Goal: Transaction & Acquisition: Purchase product/service

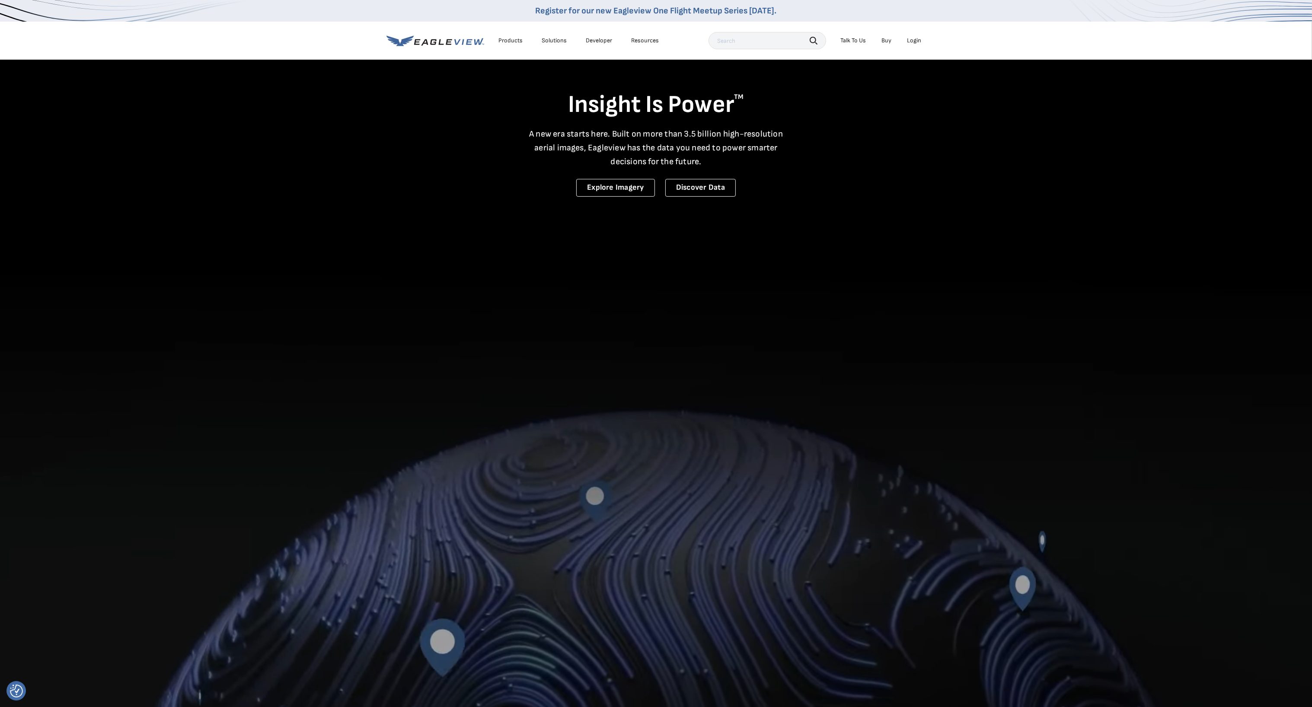
click at [911, 40] on div "Login" at bounding box center [914, 41] width 14 height 8
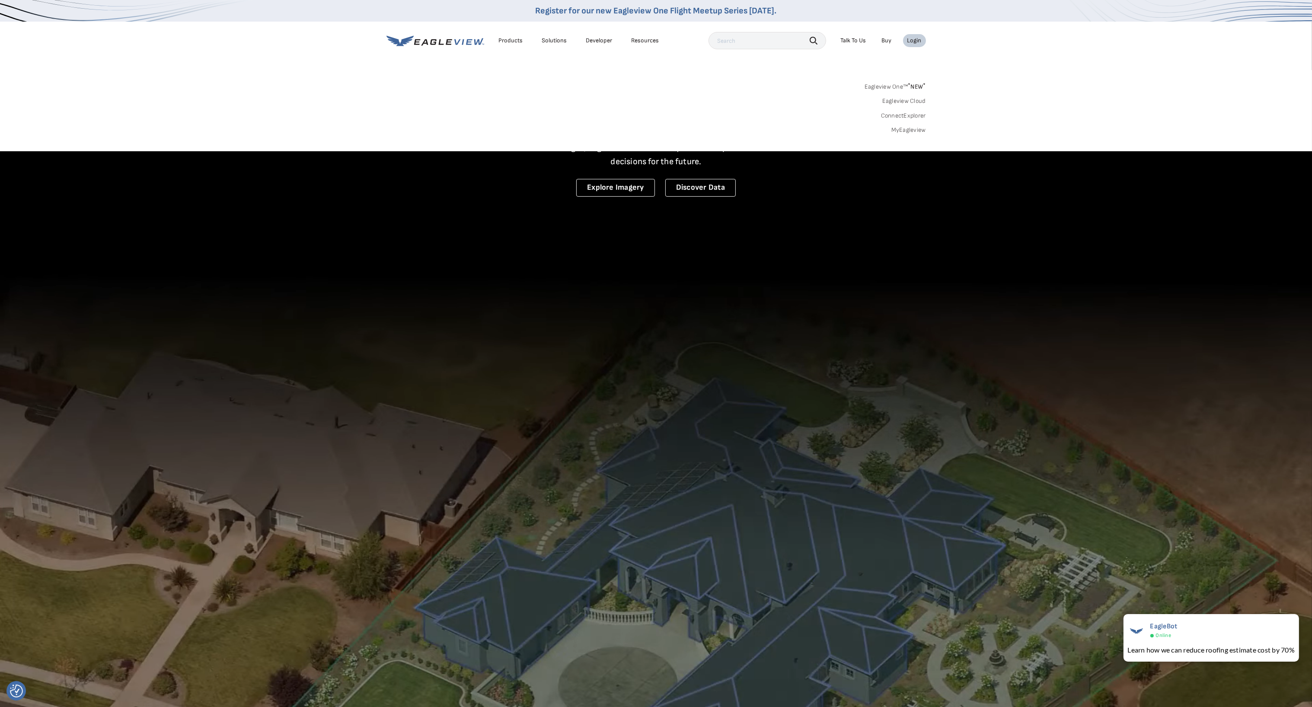
click at [907, 130] on link "MyEagleview" at bounding box center [908, 130] width 35 height 8
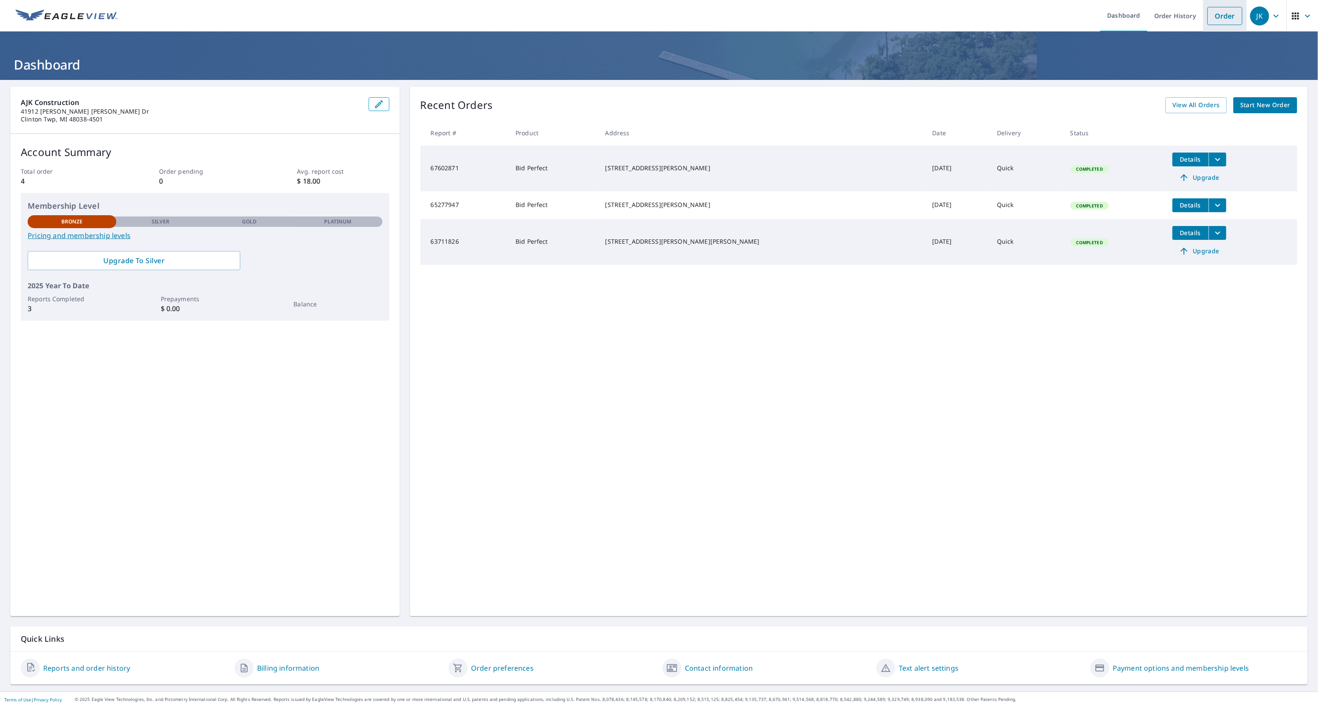
click at [1213, 19] on link "Order" at bounding box center [1225, 16] width 35 height 18
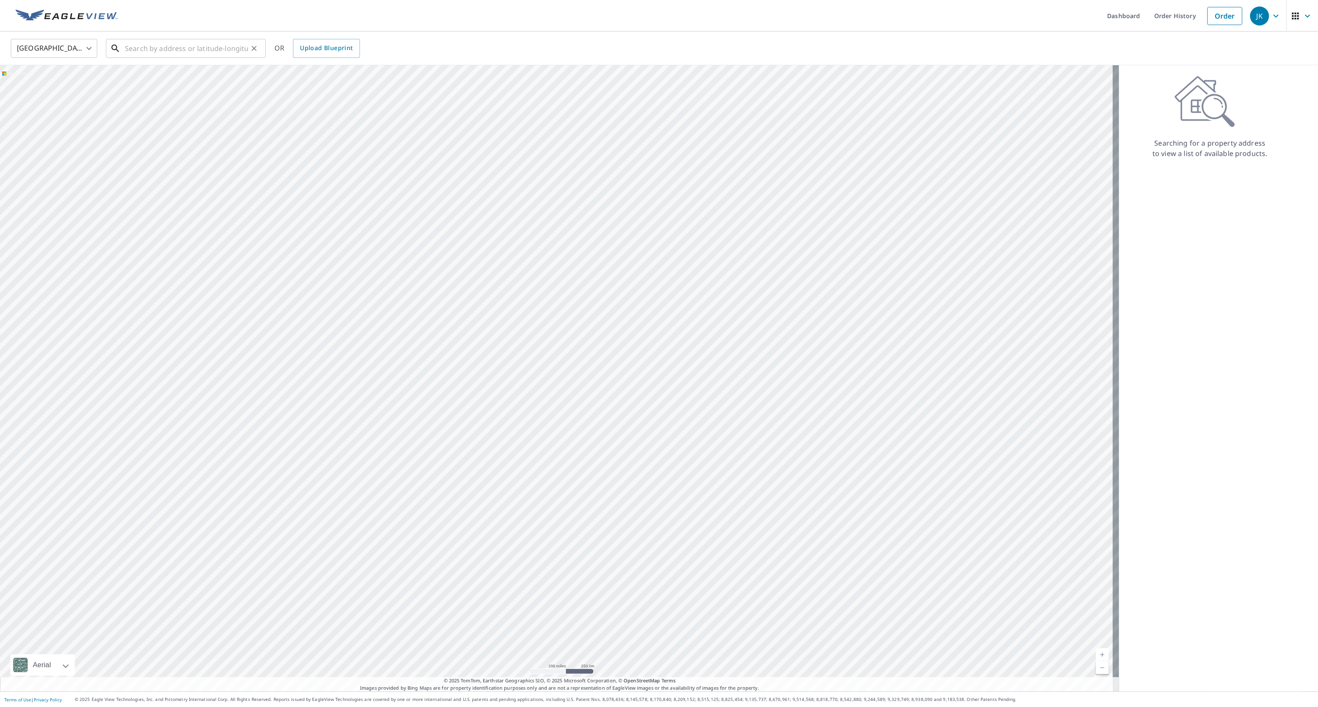
click at [186, 51] on input "text" at bounding box center [186, 48] width 123 height 24
click at [166, 77] on span "464 Mack Rd" at bounding box center [191, 73] width 136 height 10
type input "464 Mack Rd Leonard, MI 48367"
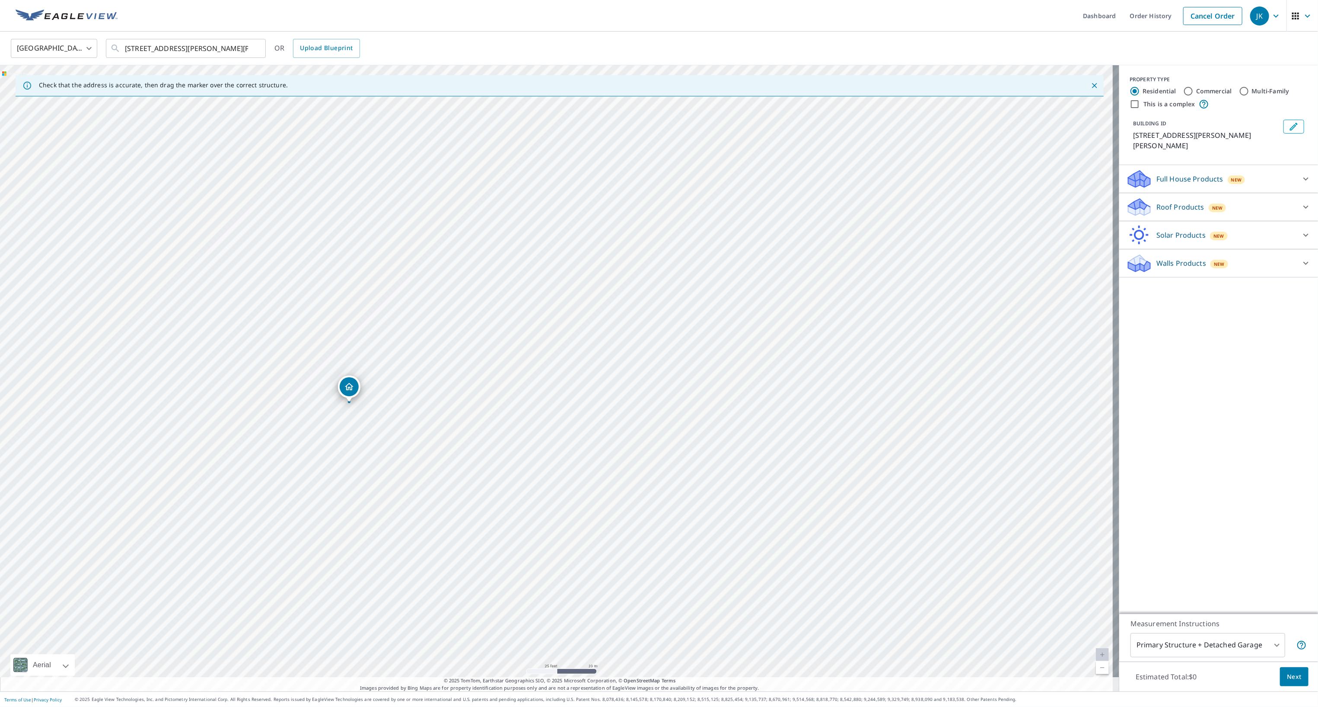
click at [1163, 202] on p "Roof Products" at bounding box center [1181, 207] width 48 height 10
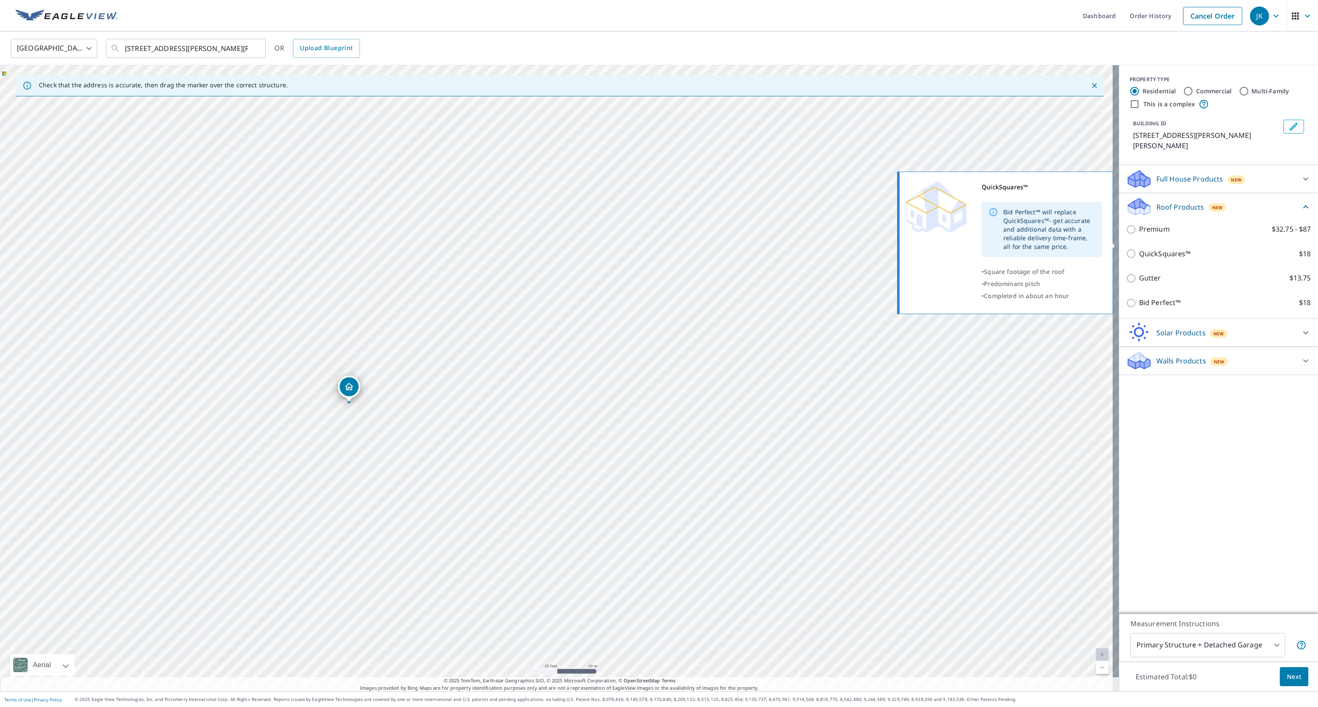
click at [1126, 249] on input "QuickSquares™ $18" at bounding box center [1132, 254] width 13 height 10
checkbox input "true"
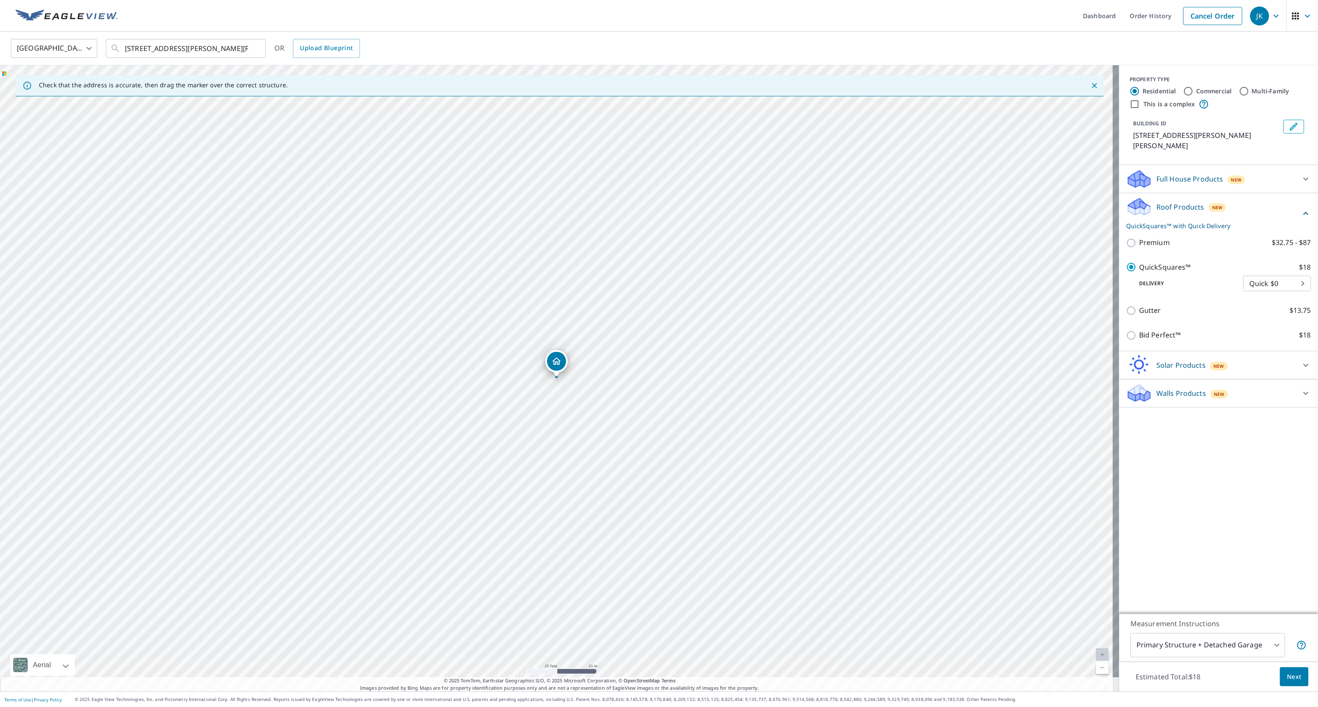
click at [1233, 646] on body "JK JK Dashboard Order History Cancel Order JK United States US ​ 464 Mack Rd Le…" at bounding box center [659, 353] width 1318 height 707
click at [1211, 680] on li "Primary Structure Only" at bounding box center [1201, 684] width 155 height 16
type input "2"
click at [1292, 678] on span "Next" at bounding box center [1294, 677] width 15 height 11
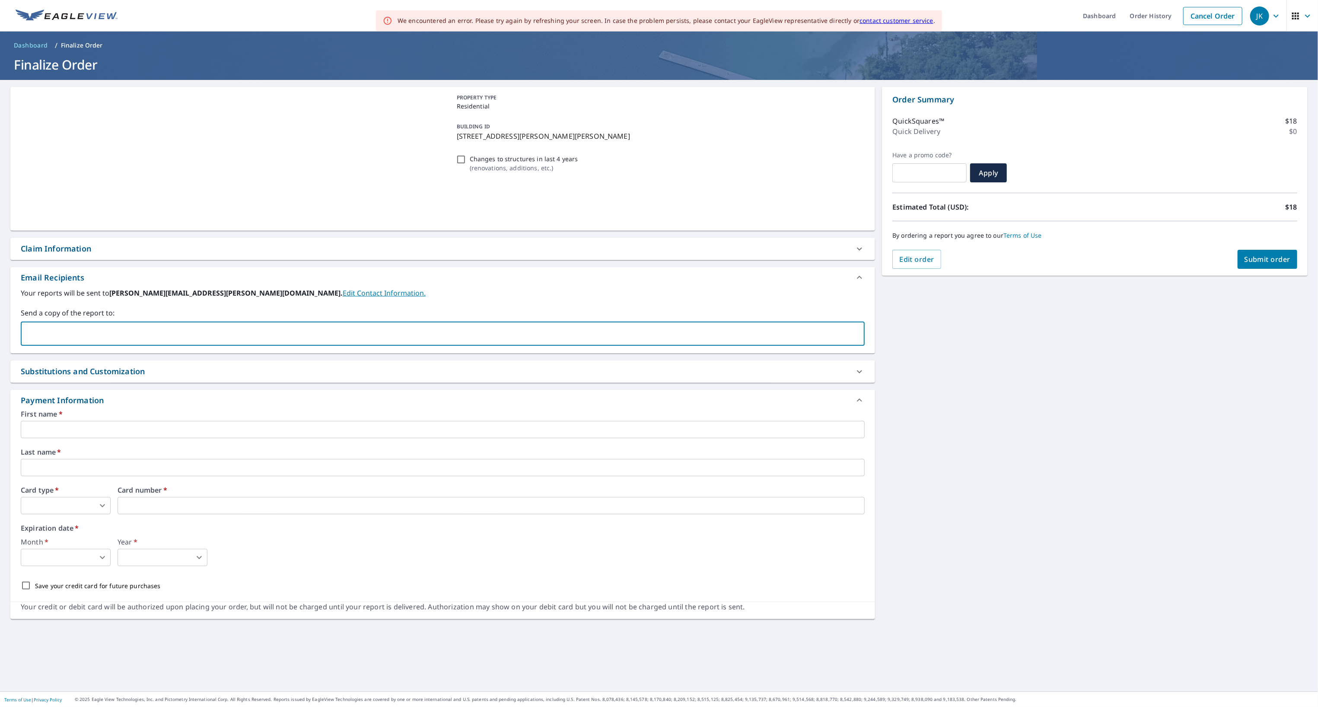
click at [99, 328] on input "text" at bounding box center [436, 333] width 823 height 16
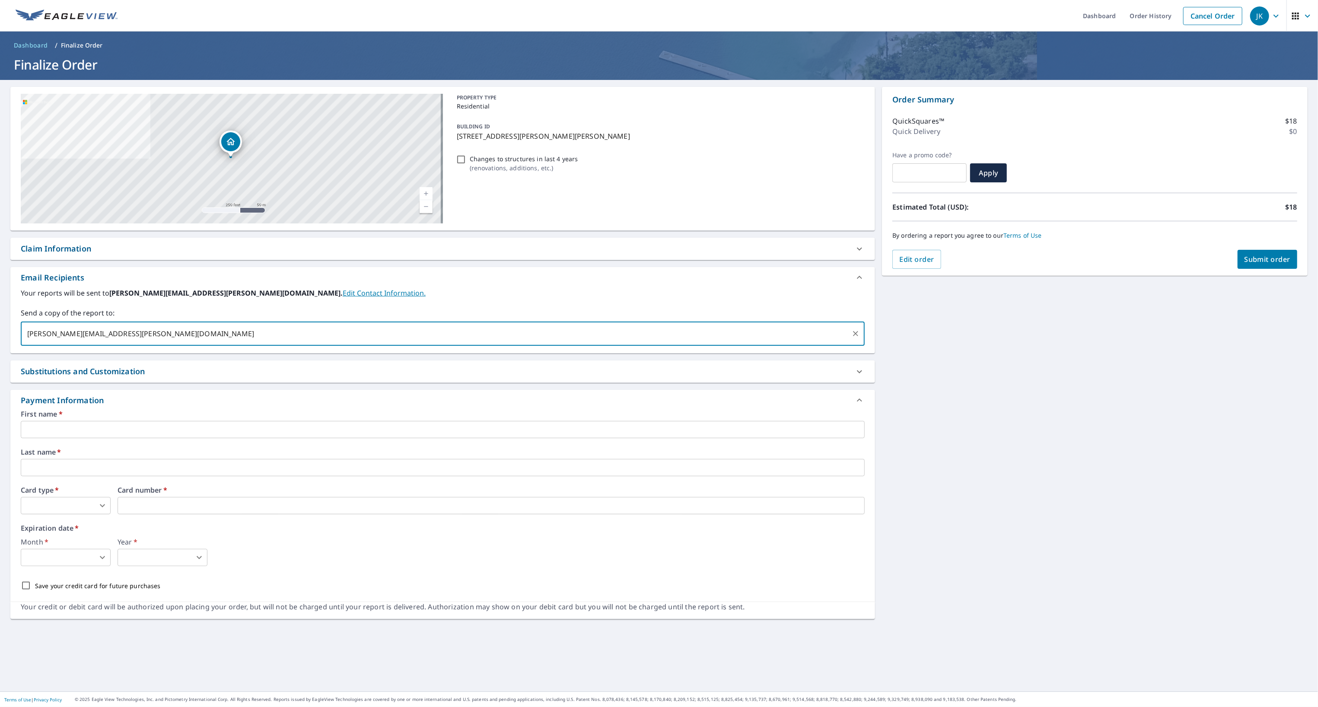
type input "artur.kanicki@gmail.com"
click at [60, 426] on input "text" at bounding box center [443, 429] width 844 height 17
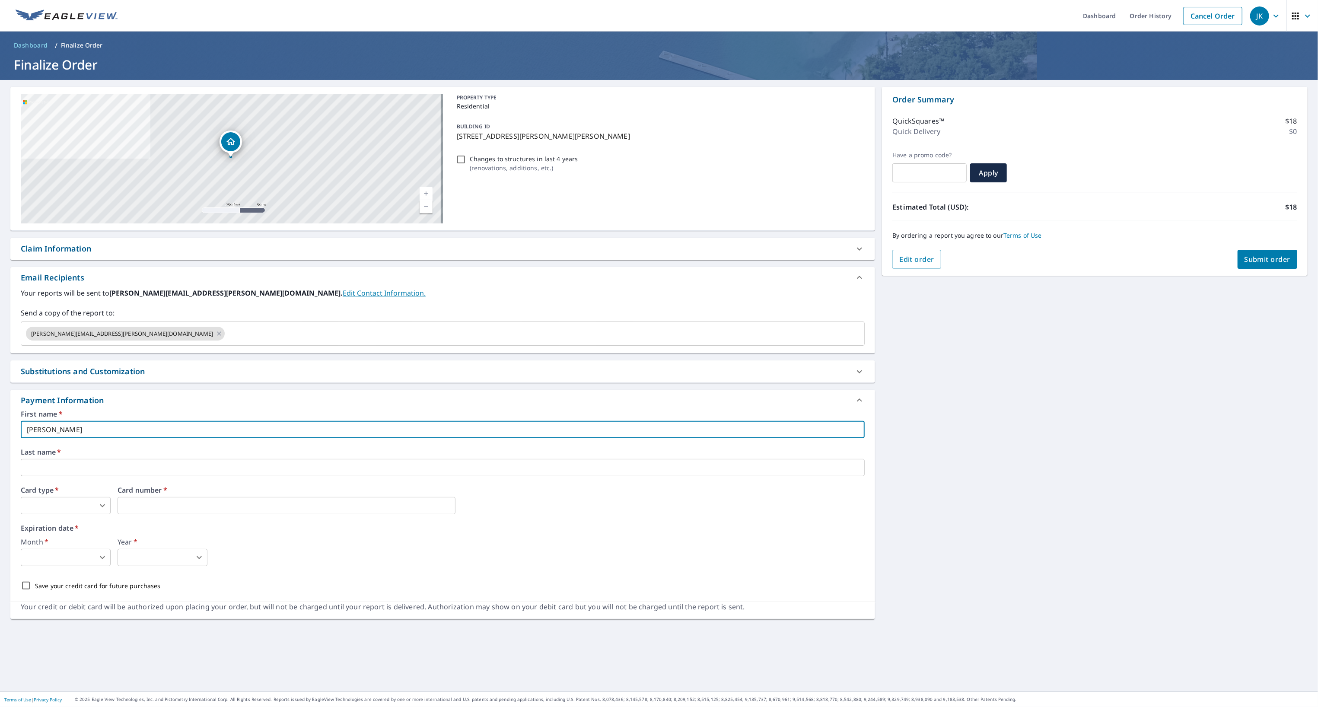
type input "Jakub"
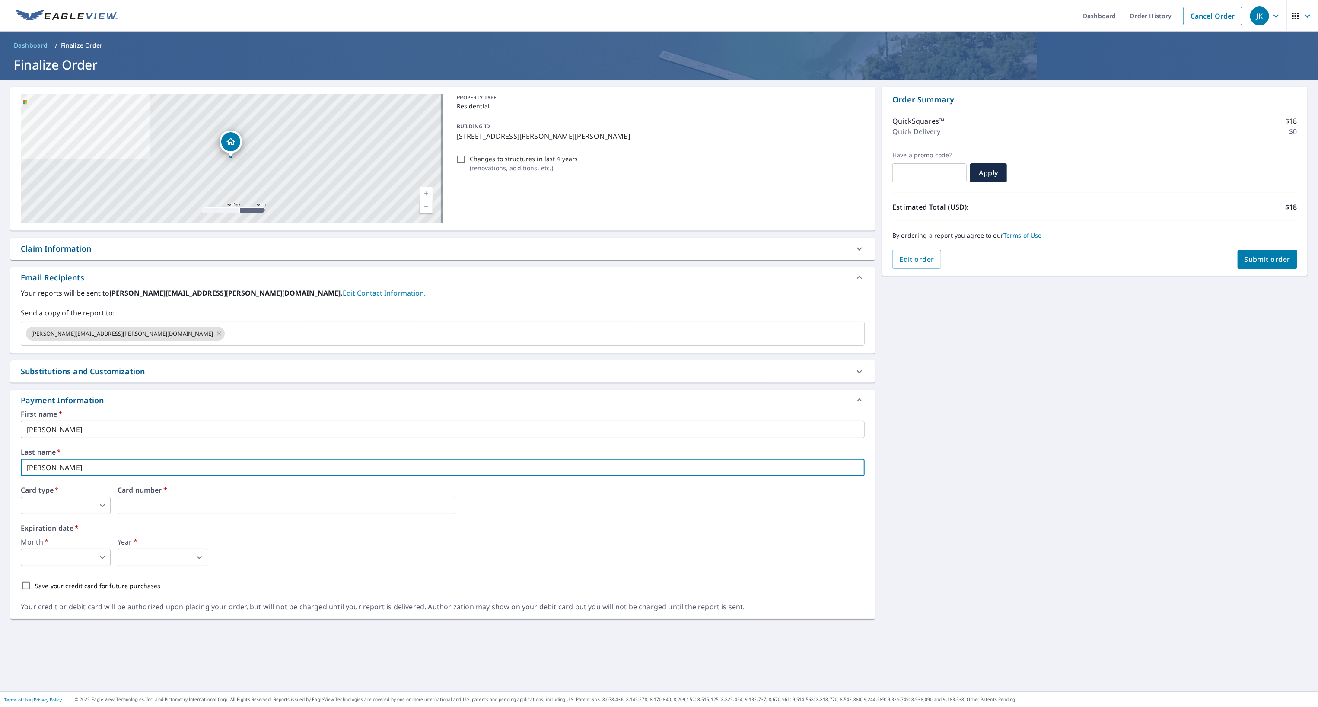
type input "Kanicki"
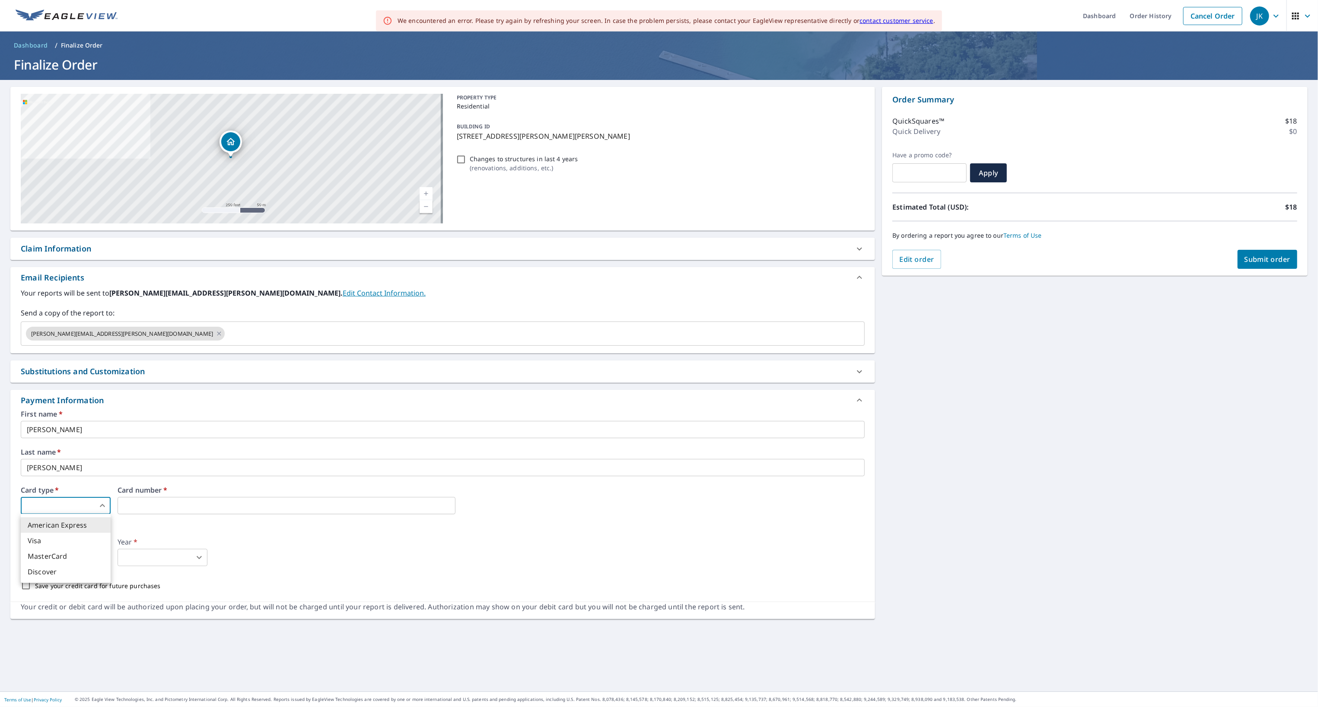
click at [79, 510] on body "JK JK Dashboard Order History Cancel Order JK Dashboard / Finalize Order Finali…" at bounding box center [659, 353] width 1318 height 707
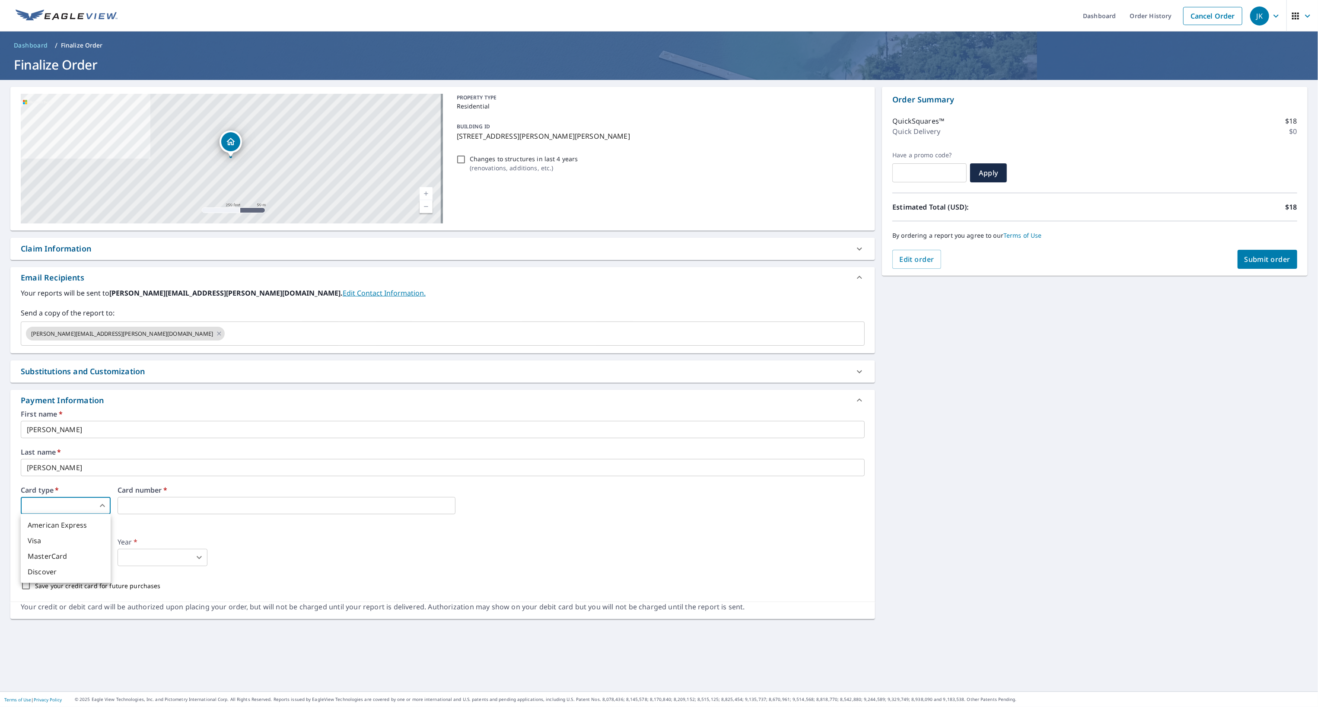
click at [73, 529] on li "American Express" at bounding box center [66, 525] width 90 height 16
type input "1"
click at [76, 559] on body "JK JK Dashboard Order History Cancel Order JK Dashboard / Finalize Order Finali…" at bounding box center [659, 353] width 1318 height 707
click at [60, 536] on li "2" at bounding box center [66, 534] width 90 height 16
type input "2"
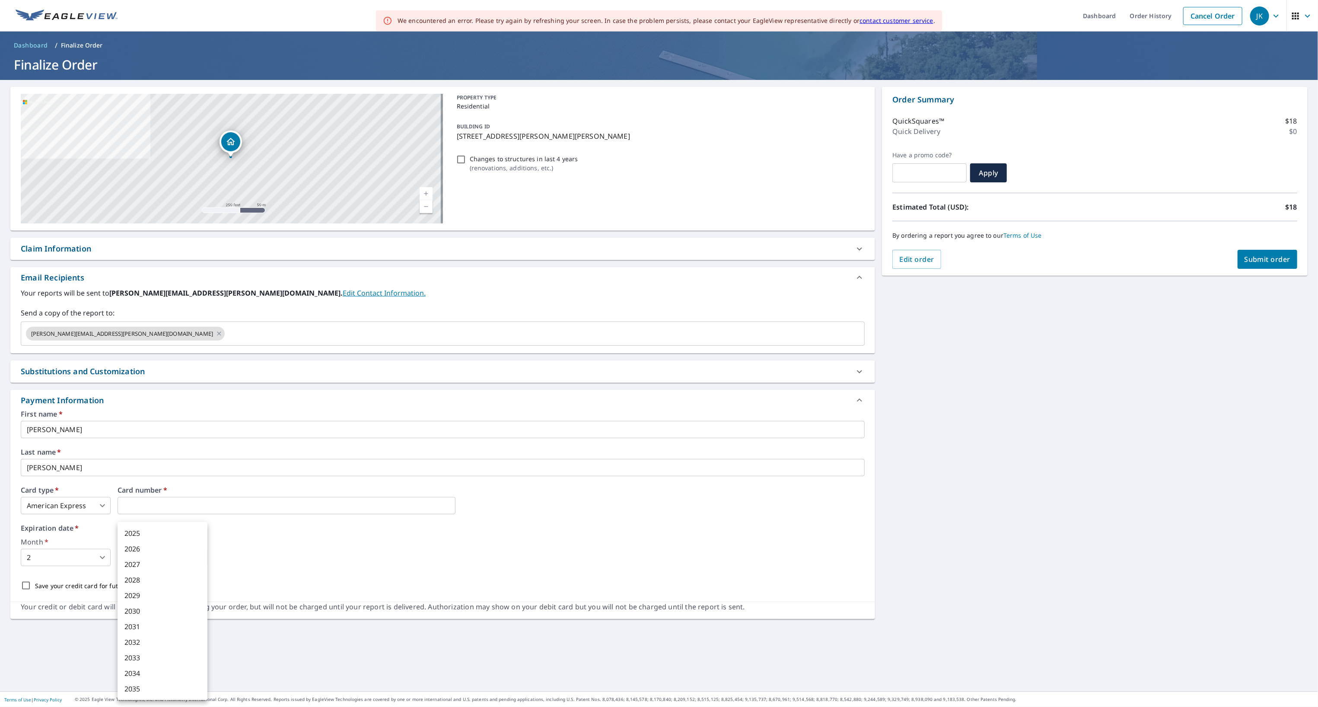
click at [152, 556] on body "JK JK Dashboard Order History Cancel Order JK Dashboard / Finalize Order Finali…" at bounding box center [659, 353] width 1318 height 707
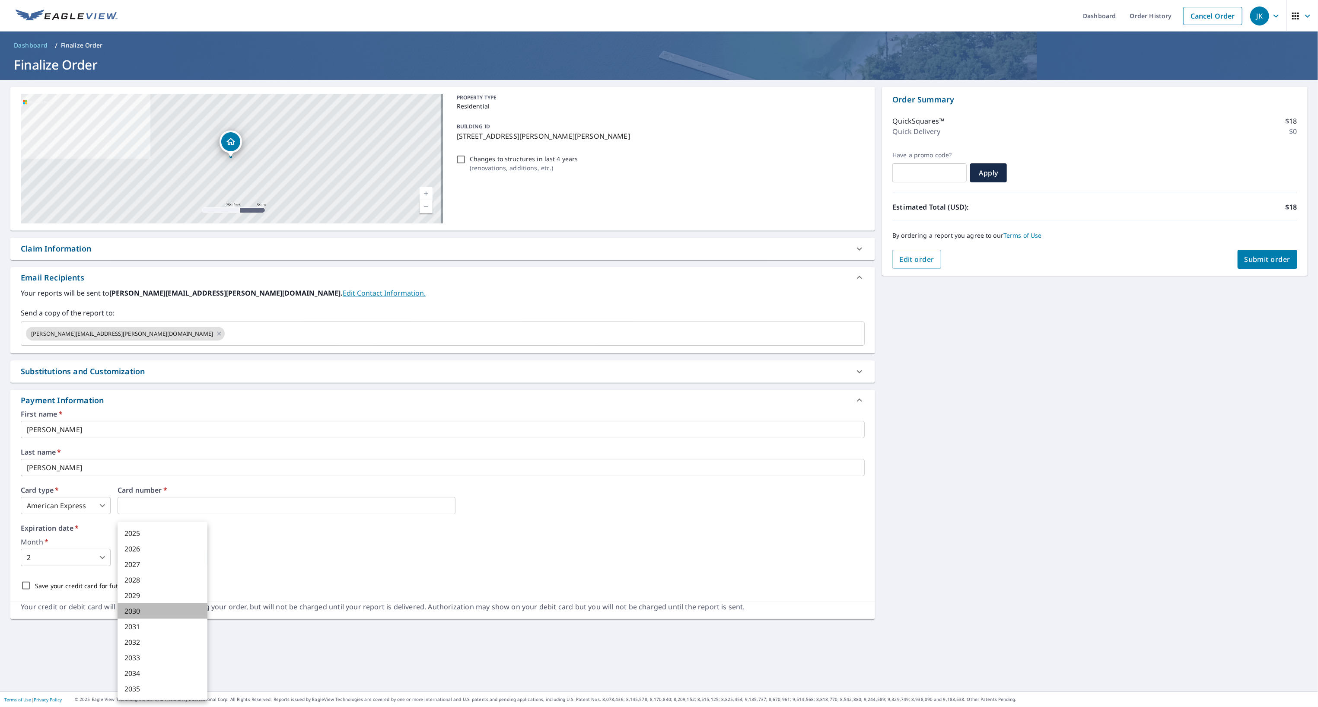
click at [136, 609] on li "2030" at bounding box center [163, 611] width 90 height 16
type input "2030"
click at [26, 586] on input "Save your credit card for future purchases" at bounding box center [26, 586] width 18 height 18
checkbox input "true"
click at [1254, 257] on span "Submit order" at bounding box center [1268, 260] width 46 height 10
